Goal: Navigation & Orientation: Go to known website

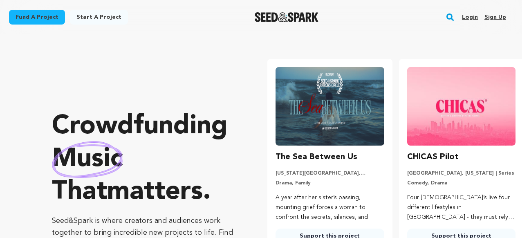
scroll to position [0, 138]
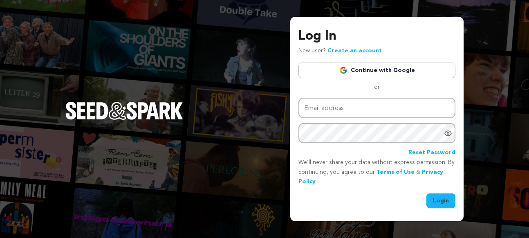
click at [371, 69] on link "Continue with Google" at bounding box center [376, 71] width 157 height 16
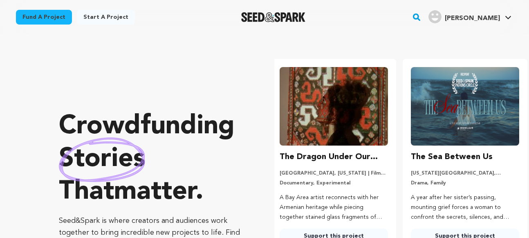
scroll to position [0, 138]
